Goal: Browse casually

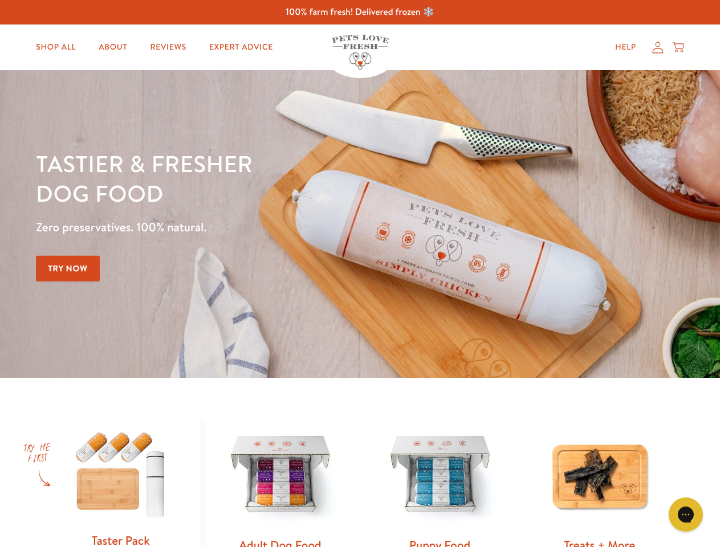
click at [359, 273] on div "Tastier & fresher dog food Zero preservatives. 100% natural. Try Now" at bounding box center [252, 224] width 432 height 150
click at [685, 514] on icon "Gorgias live chat" at bounding box center [685, 514] width 11 height 11
